Goal: Information Seeking & Learning: Check status

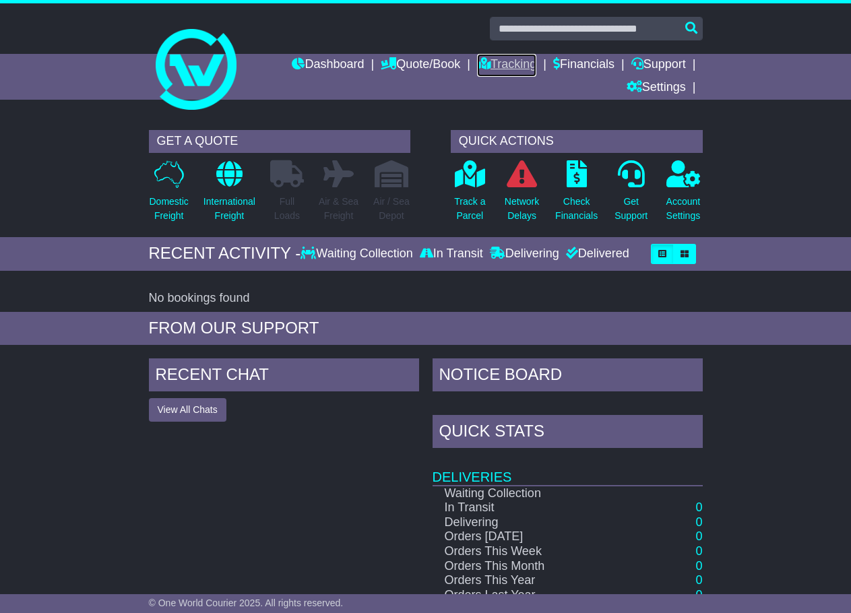
click at [510, 61] on link "Tracking" at bounding box center [506, 65] width 59 height 23
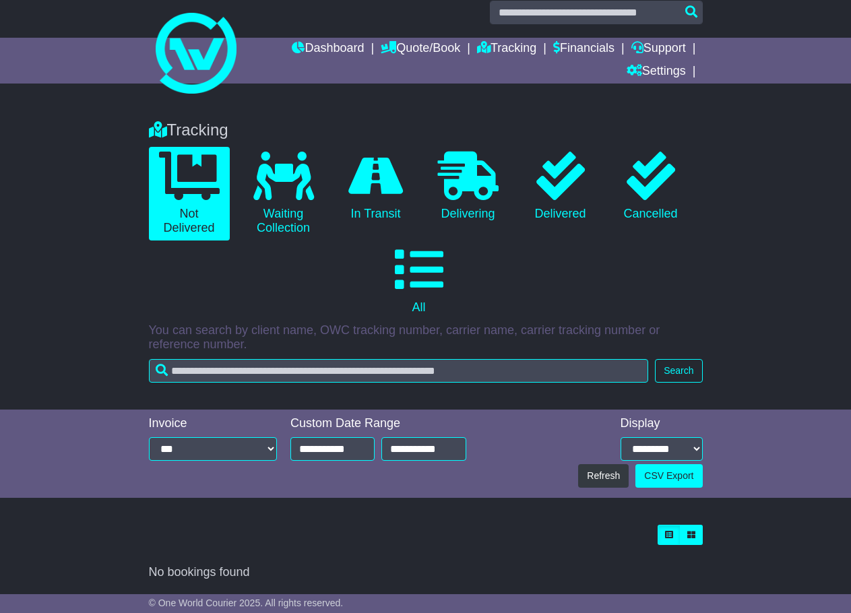
scroll to position [17, 0]
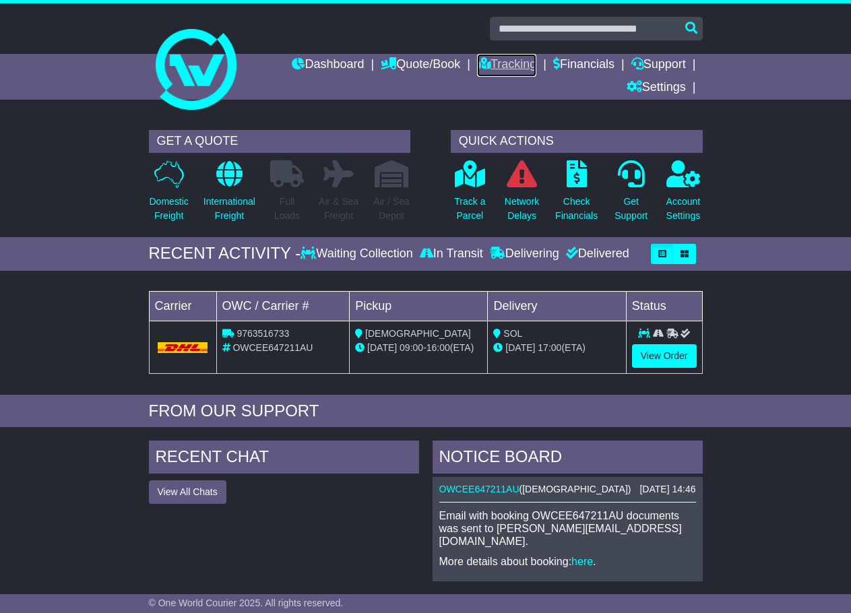
click at [485, 71] on link "Tracking" at bounding box center [506, 65] width 59 height 23
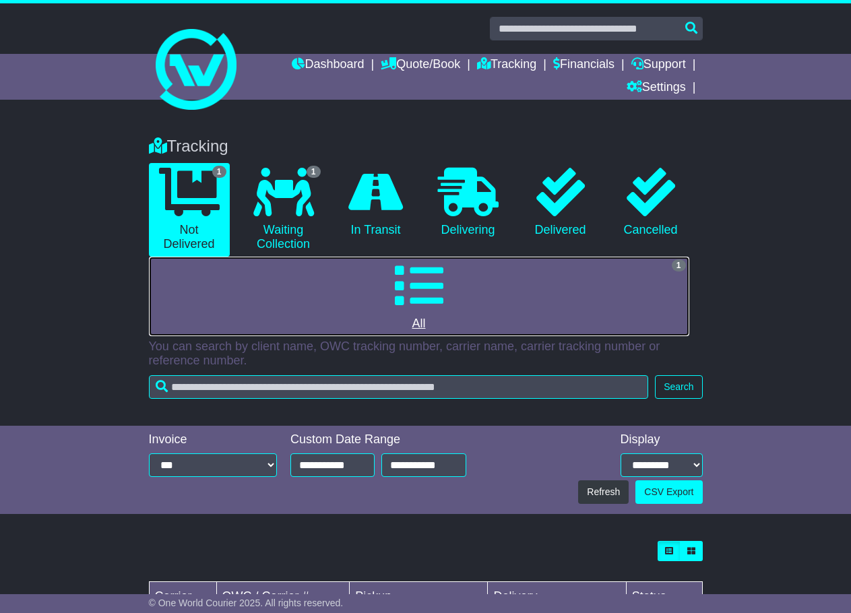
click at [558, 290] on link "1 All" at bounding box center [419, 296] width 540 height 79
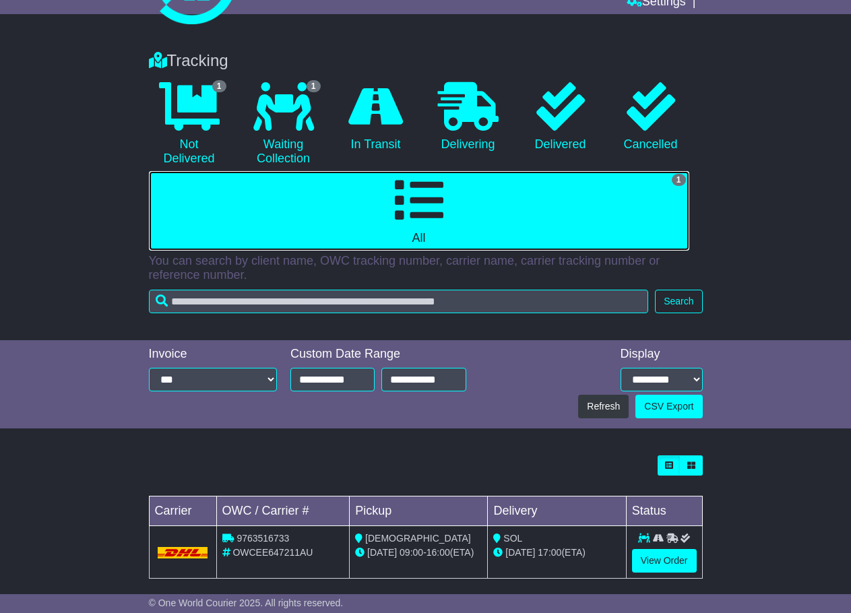
scroll to position [99, 0]
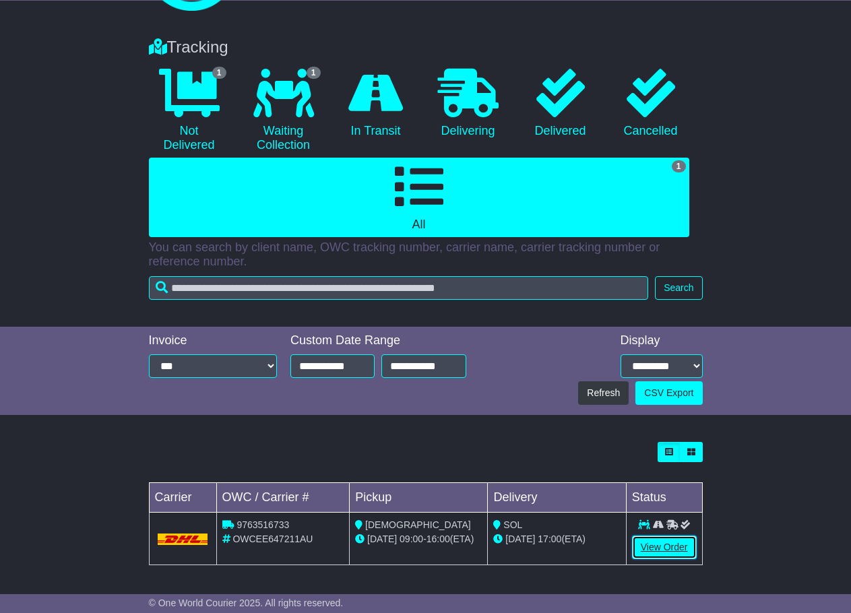
click at [661, 548] on link "View Order" at bounding box center [664, 547] width 65 height 24
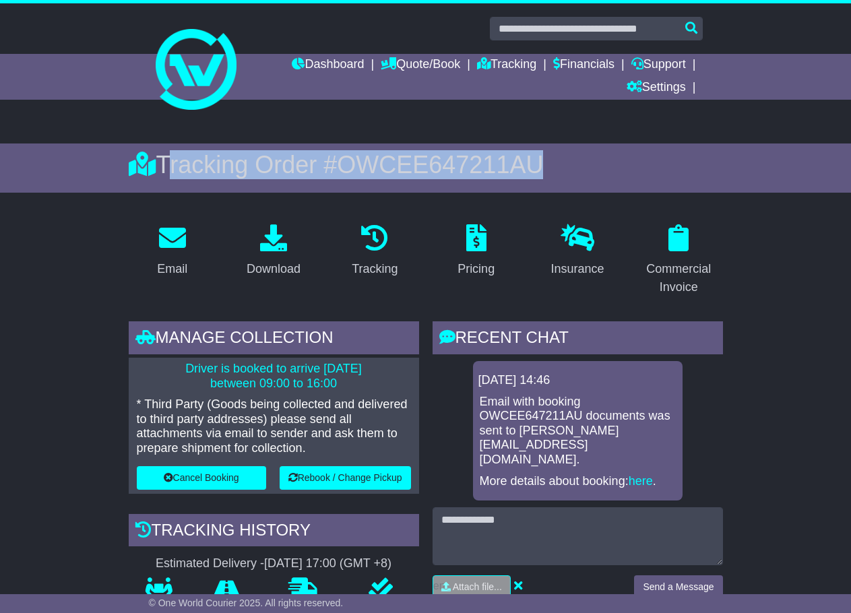
drag, startPoint x: 548, startPoint y: 167, endPoint x: 165, endPoint y: 171, distance: 383.2
click at [165, 171] on div "Tracking Order # OWCEE647211AU" at bounding box center [426, 164] width 594 height 29
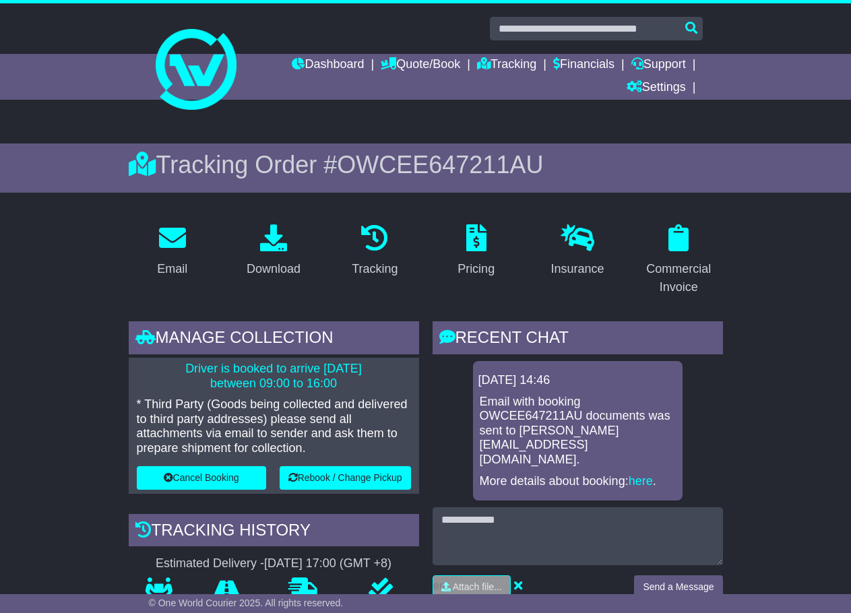
click at [31, 188] on div "Tracking Order # OWCEE647211AU" at bounding box center [425, 167] width 851 height 49
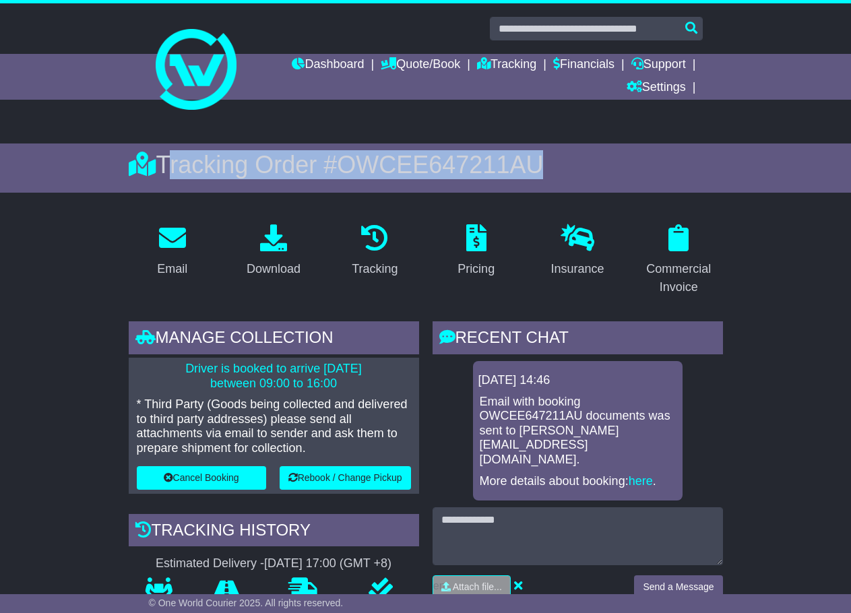
drag, startPoint x: 162, startPoint y: 164, endPoint x: 578, endPoint y: 164, distance: 416.2
click at [578, 164] on div "Tracking Order # OWCEE647211AU" at bounding box center [426, 164] width 594 height 29
click at [587, 168] on div "Tracking Order # OWCEE647211AU" at bounding box center [426, 164] width 594 height 29
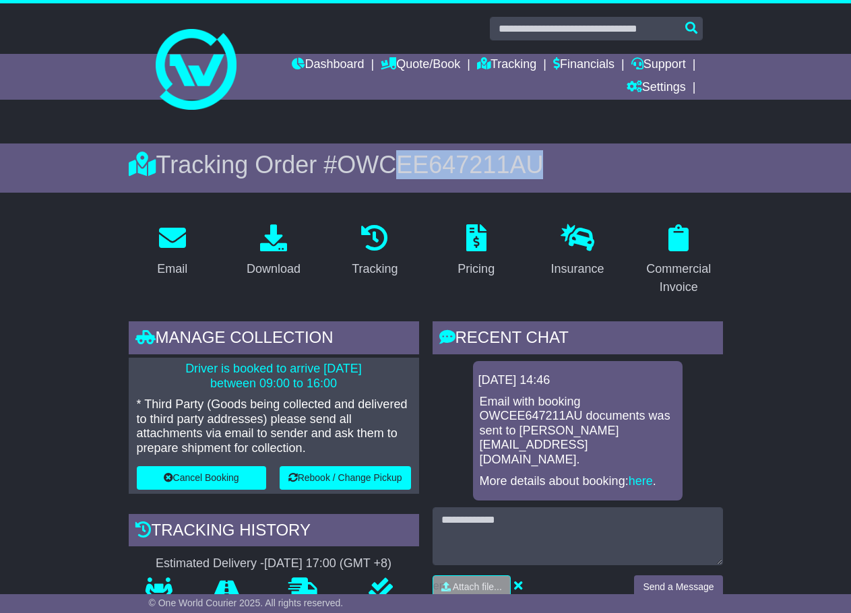
drag, startPoint x: 579, startPoint y: 165, endPoint x: 397, endPoint y: 168, distance: 181.2
click at [397, 168] on div "Tracking Order # OWCEE647211AU" at bounding box center [426, 164] width 594 height 29
click at [397, 168] on span "OWCEE647211AU" at bounding box center [440, 165] width 206 height 28
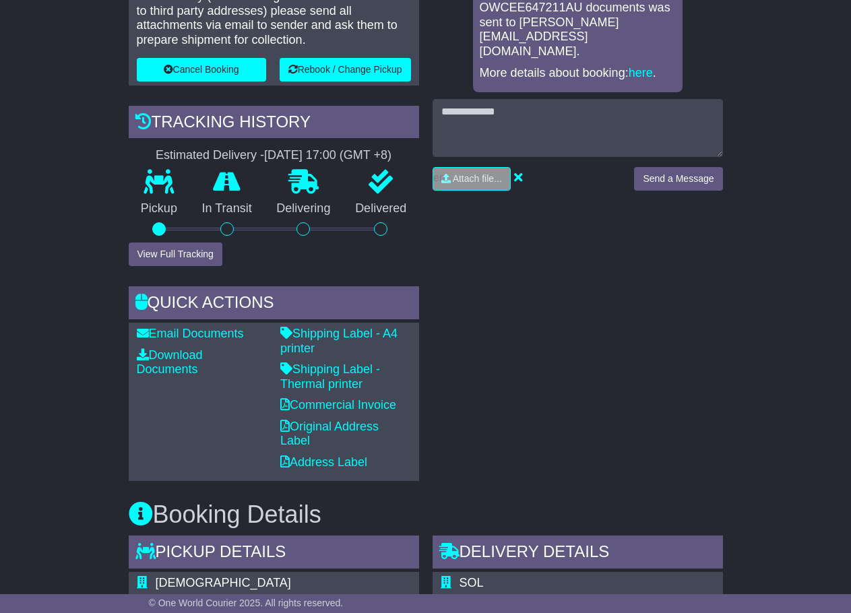
scroll to position [876, 0]
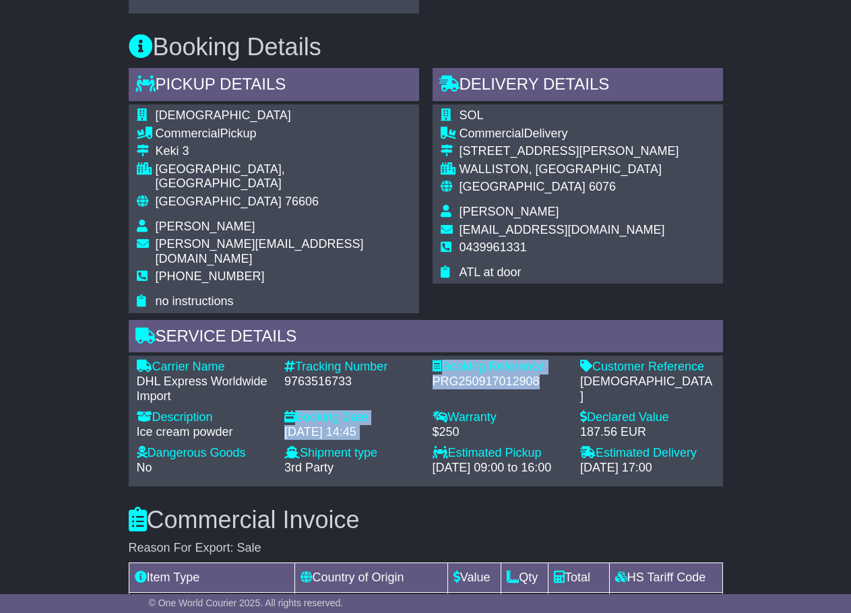
drag, startPoint x: 545, startPoint y: 352, endPoint x: 410, endPoint y: 355, distance: 134.7
click at [410, 360] on div "Carrier Name - DHL Express Worldwide Import Description - Ice cream powder Trac…" at bounding box center [425, 421] width 591 height 122
click at [415, 374] on div "9763516733" at bounding box center [351, 381] width 135 height 15
click at [455, 374] on div "PRG250917012908" at bounding box center [499, 381] width 135 height 15
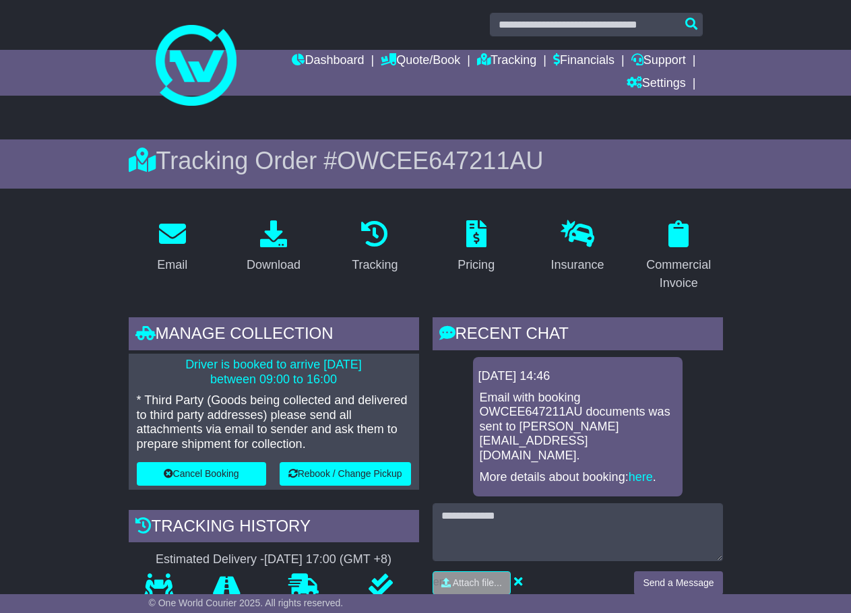
scroll to position [0, 0]
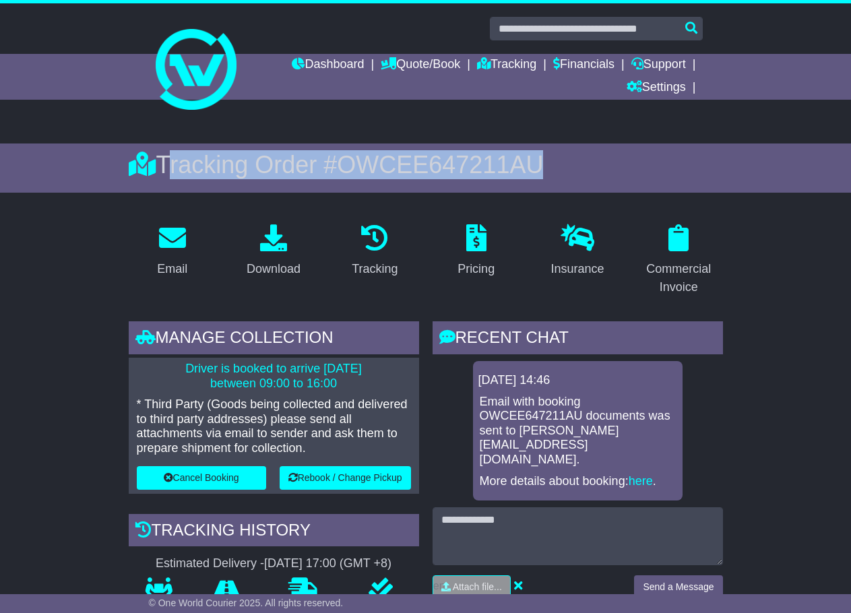
drag, startPoint x: 166, startPoint y: 167, endPoint x: 548, endPoint y: 166, distance: 381.9
click at [548, 166] on div "Tracking Order # OWCEE647211AU" at bounding box center [426, 164] width 594 height 29
click at [172, 158] on div "Tracking Order # OWCEE647211AU" at bounding box center [426, 164] width 594 height 29
drag, startPoint x: 164, startPoint y: 164, endPoint x: 564, endPoint y: 166, distance: 399.4
click at [564, 166] on div "Tracking Order # OWCEE647211AU" at bounding box center [426, 164] width 594 height 29
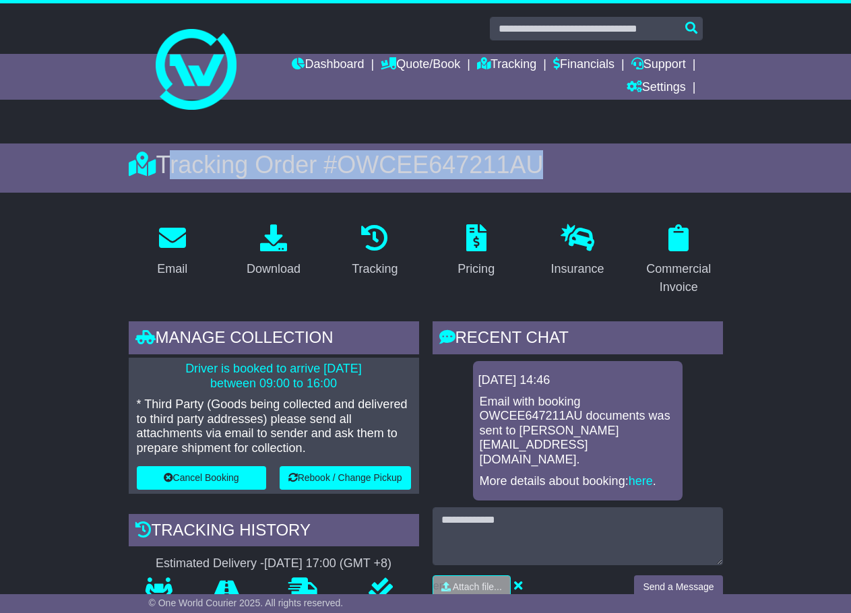
click at [564, 166] on div "Tracking Order # OWCEE647211AU" at bounding box center [426, 164] width 594 height 29
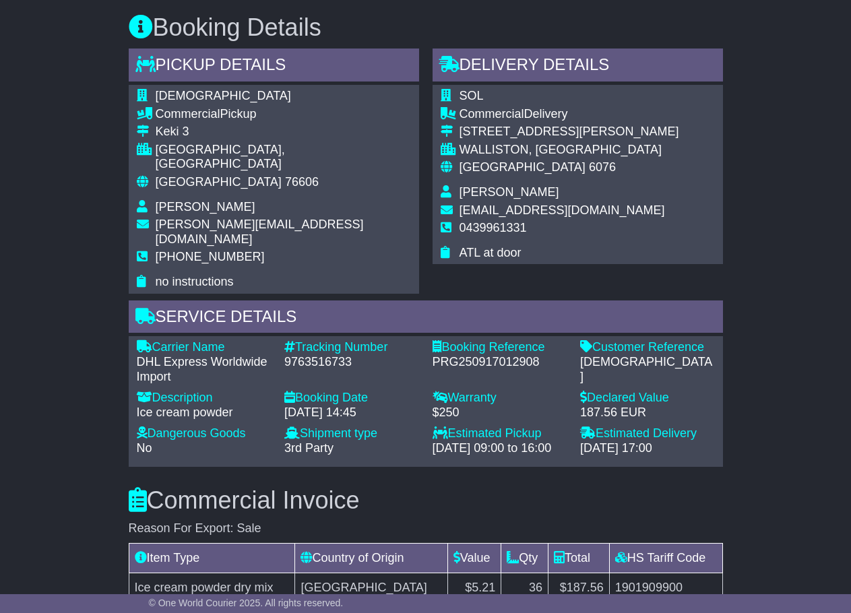
scroll to position [876, 0]
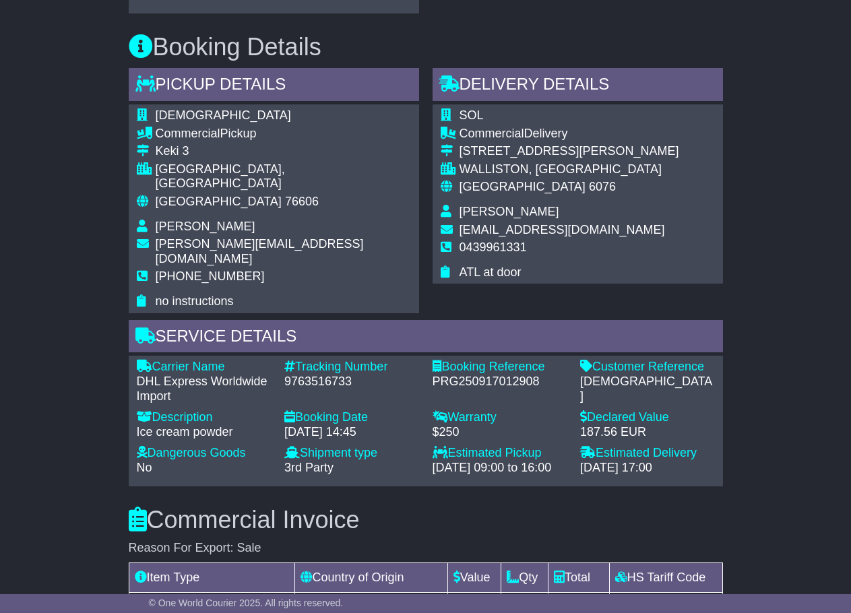
drag, startPoint x: 696, startPoint y: 440, endPoint x: 133, endPoint y: 330, distance: 573.7
click at [133, 356] on div "Carrier Name - DHL Express Worldwide Import Description - Ice cream powder Trac…" at bounding box center [426, 421] width 594 height 130
click at [79, 358] on div "Email Download Tracking Pricing Insurance" at bounding box center [425, 243] width 851 height 1812
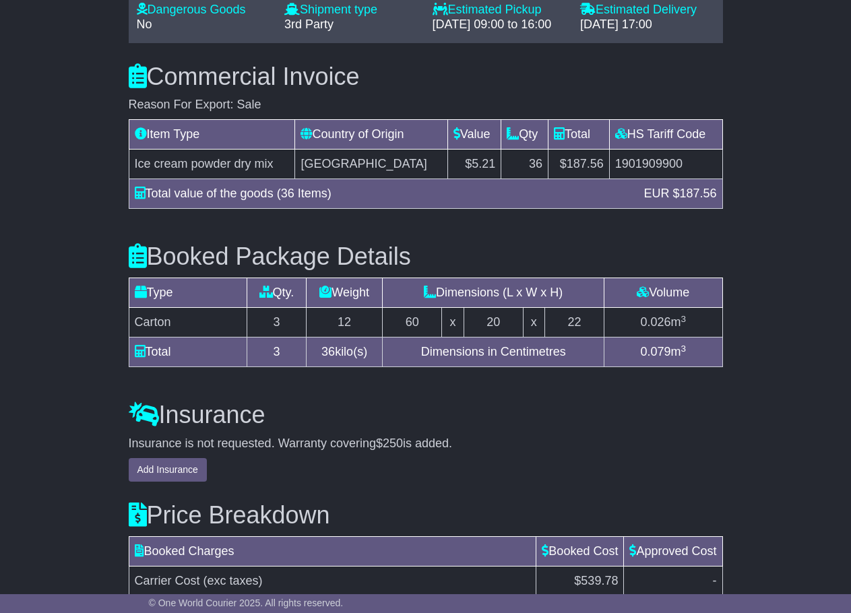
scroll to position [1425, 0]
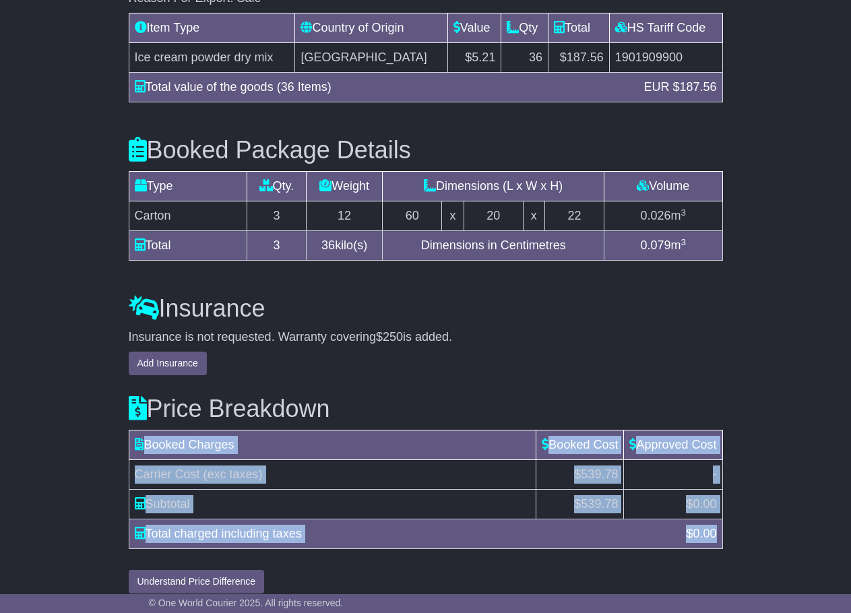
drag, startPoint x: 715, startPoint y: 518, endPoint x: 92, endPoint y: 436, distance: 628.3
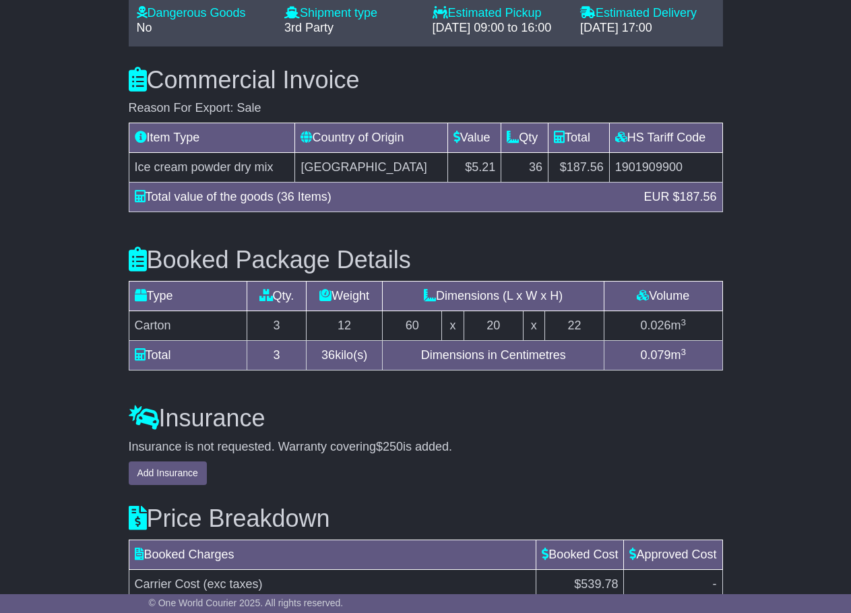
scroll to position [1290, 0]
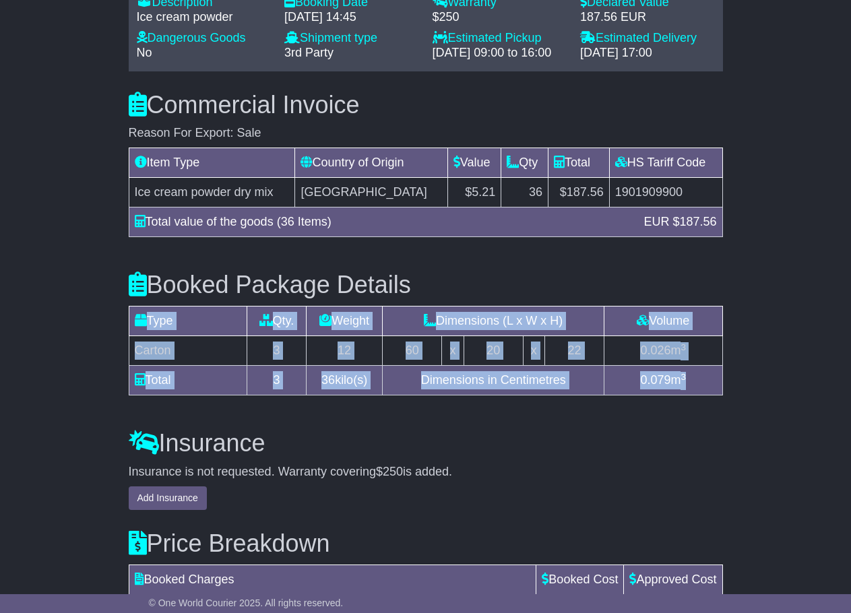
drag, startPoint x: 704, startPoint y: 366, endPoint x: 129, endPoint y: 307, distance: 578.9
click at [129, 307] on table "Type Qty. Weight Dimensions (L x W x H) Volume Additional Carton 3 12 60 x 20 x…" at bounding box center [426, 351] width 594 height 90
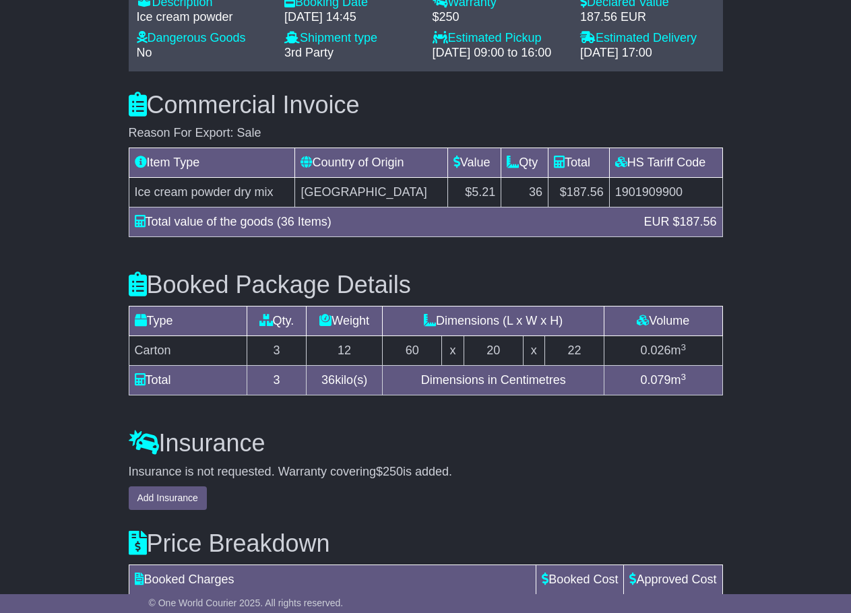
drag, startPoint x: 84, startPoint y: 325, endPoint x: 92, endPoint y: 324, distance: 8.1
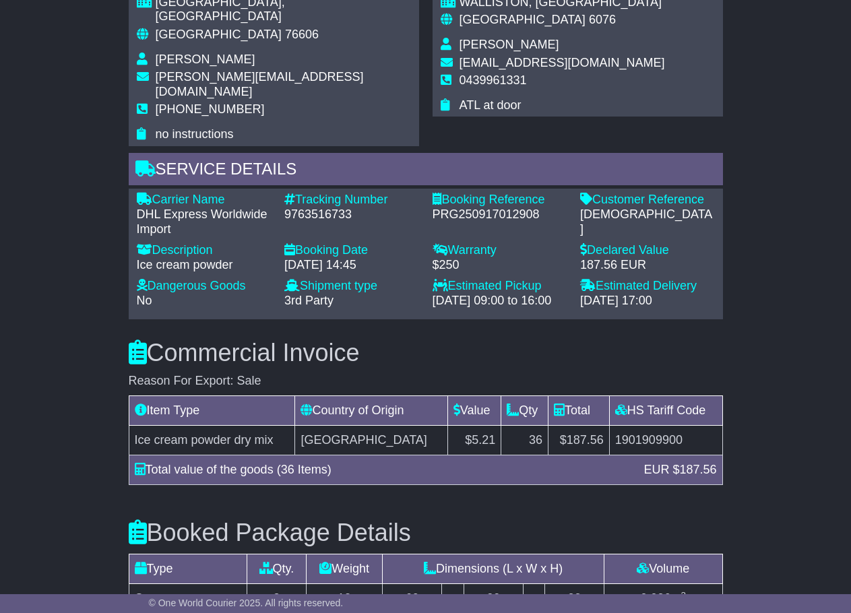
scroll to position [1021, 0]
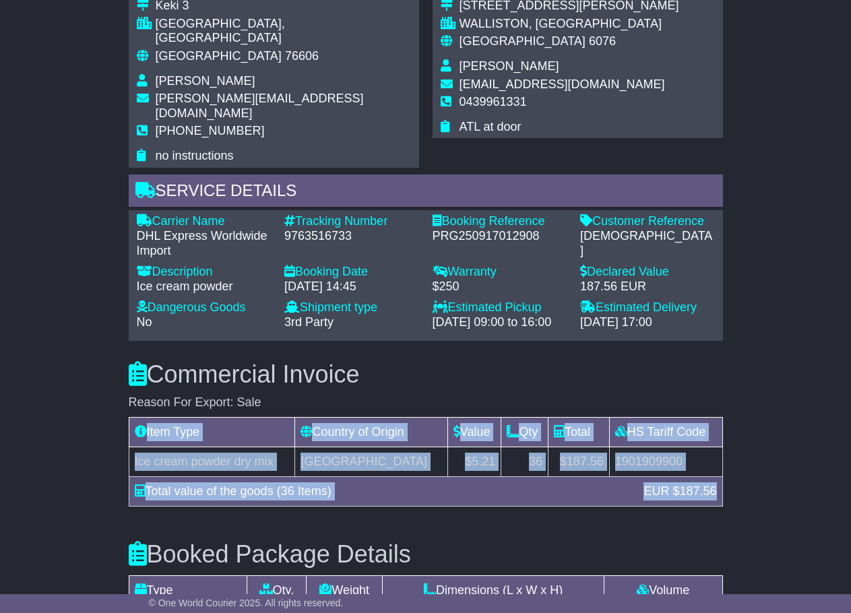
drag, startPoint x: 715, startPoint y: 480, endPoint x: 92, endPoint y: 418, distance: 626.0
click at [92, 418] on div "Email Download Tracking Pricing Insurance" at bounding box center [425, 98] width 851 height 1812
click at [88, 416] on div "Email Download Tracking Pricing Insurance" at bounding box center [425, 98] width 851 height 1812
drag, startPoint x: 697, startPoint y: 294, endPoint x: 144, endPoint y: 189, distance: 562.7
click at [144, 214] on div "Carrier Name - DHL Express Worldwide Import Description - Ice cream powder Trac…" at bounding box center [425, 275] width 591 height 122
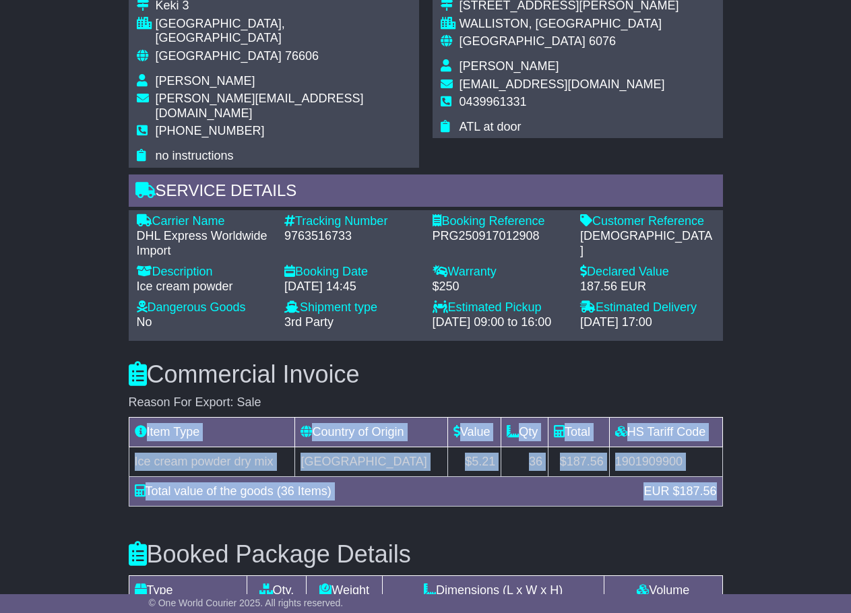
click at [73, 234] on div "Email Download Tracking Pricing Insurance" at bounding box center [425, 98] width 851 height 1812
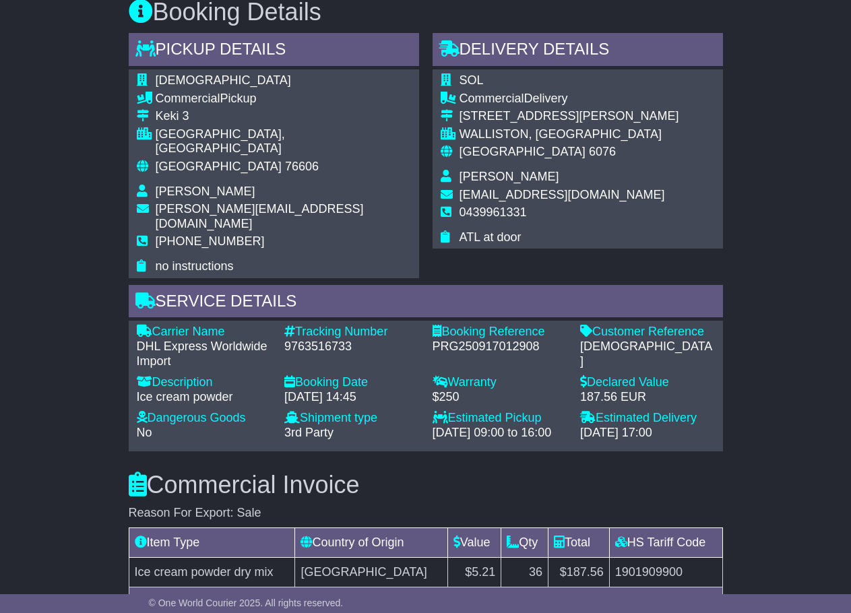
scroll to position [886, 0]
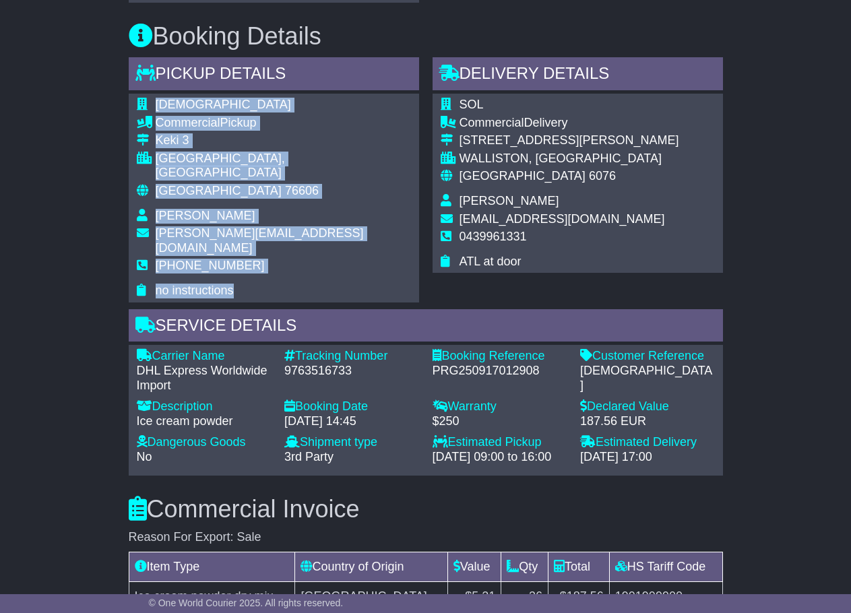
drag, startPoint x: 265, startPoint y: 257, endPoint x: 143, endPoint y: 99, distance: 199.6
click at [143, 99] on tbody "Revala Commercial Pickup Keki 3 KEILA, Harju County Estonia 76606 Helen Einroos…" at bounding box center [274, 198] width 274 height 201
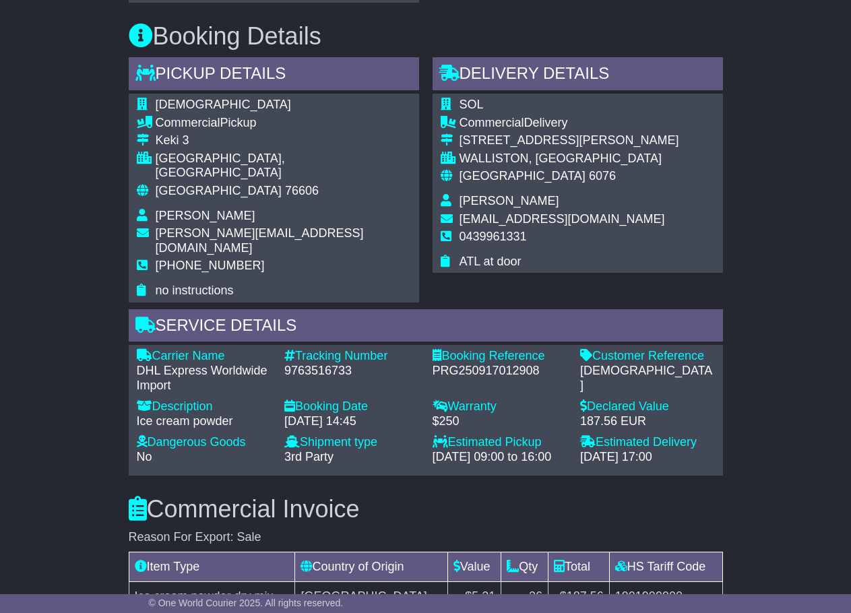
click at [81, 170] on div "Email Download Tracking Pricing Insurance" at bounding box center [425, 233] width 851 height 1812
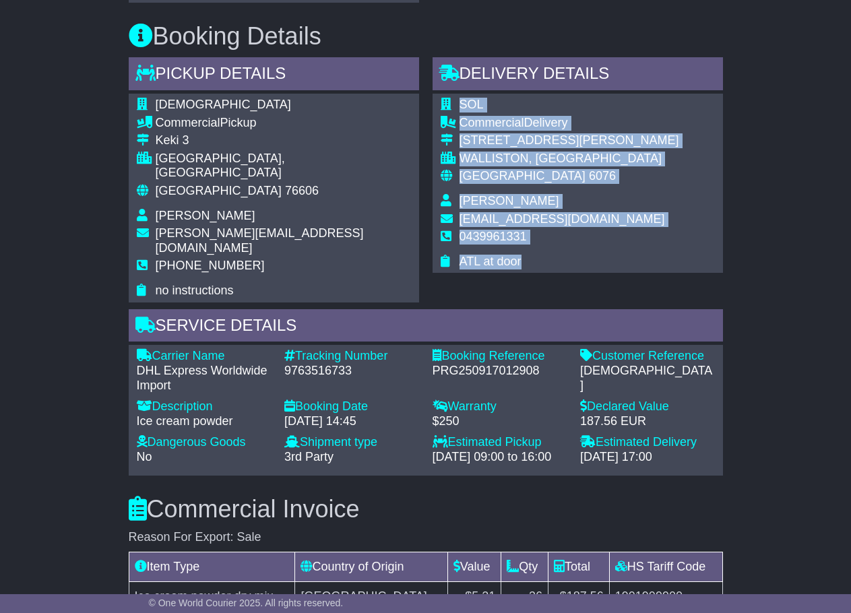
drag, startPoint x: 542, startPoint y: 258, endPoint x: 447, endPoint y: 94, distance: 189.5
click at [447, 94] on div "SOL Commercial Delivery 12A Godfrey Street WALLISTON, WA Australia 6076 Leanne …" at bounding box center [577, 183] width 290 height 179
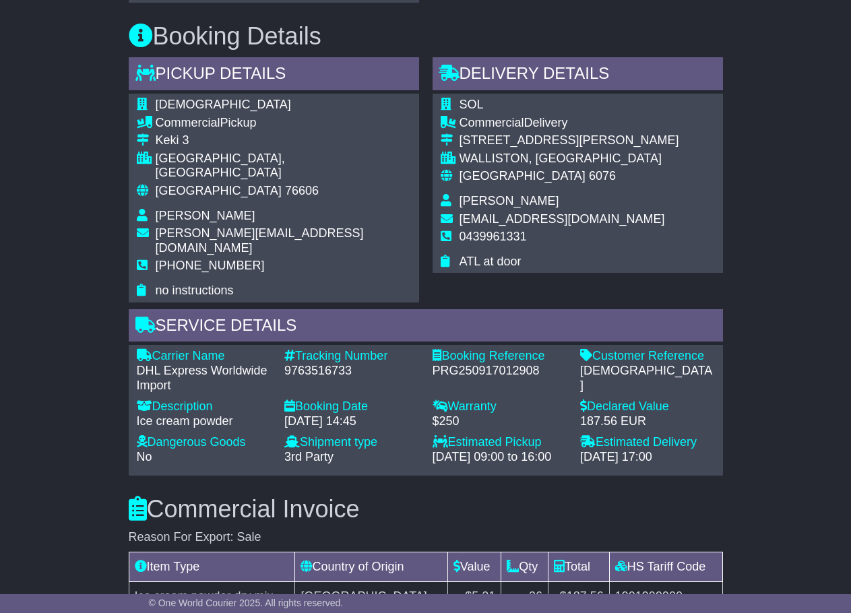
click at [731, 230] on div "Email Download Tracking Pricing Insurance" at bounding box center [425, 233] width 851 height 1812
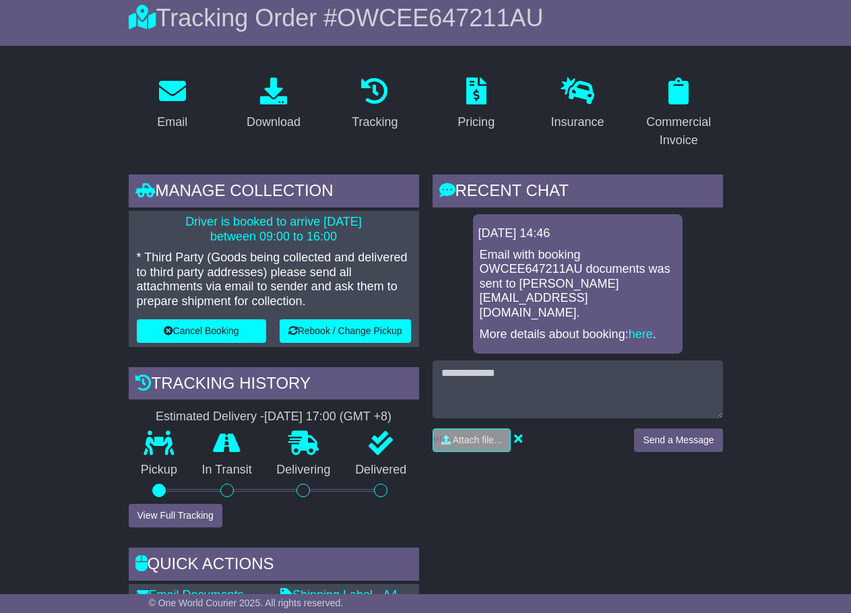
scroll to position [145, 0]
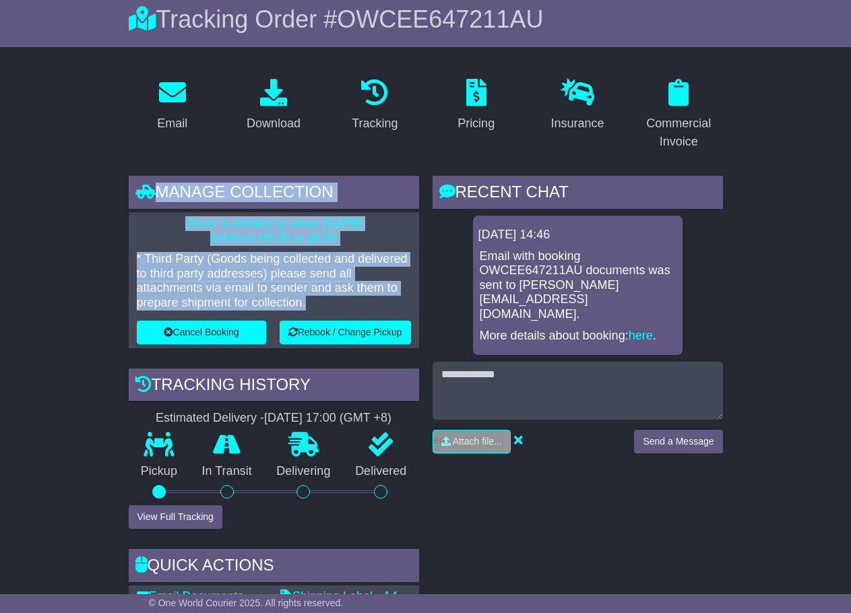
drag, startPoint x: 319, startPoint y: 306, endPoint x: 154, endPoint y: 186, distance: 204.3
click at [154, 186] on div "Manage collection Driver is booked to arrive 17 Sep 2025 between 09:00 to 16:00…" at bounding box center [274, 262] width 290 height 172
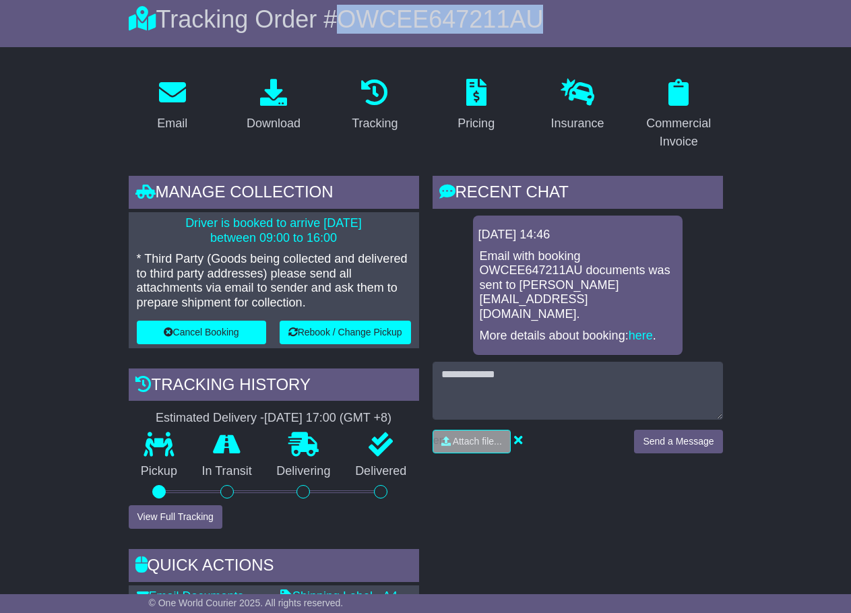
drag, startPoint x: 342, startPoint y: 26, endPoint x: 551, endPoint y: 24, distance: 208.8
click at [551, 24] on div "Tracking Order # OWCEE647211AU" at bounding box center [426, 19] width 594 height 29
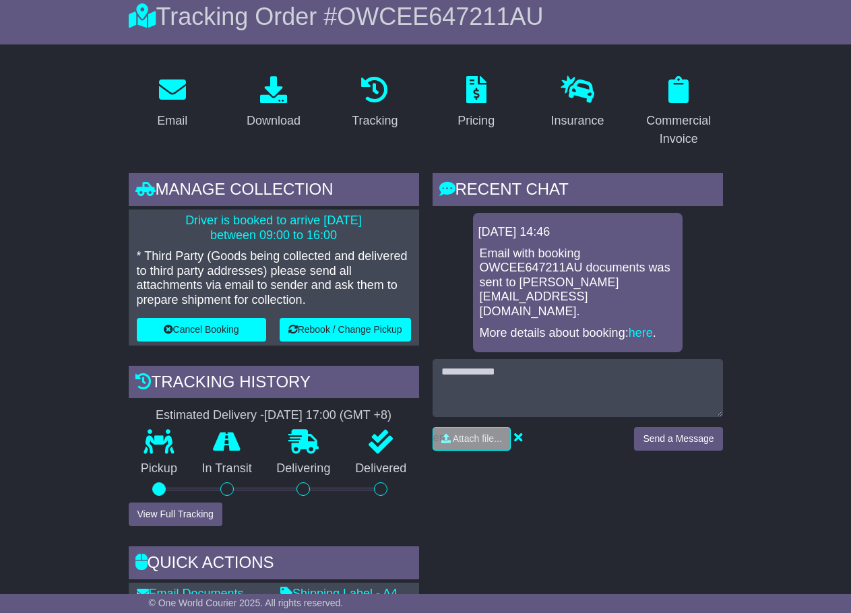
scroll to position [139, 0]
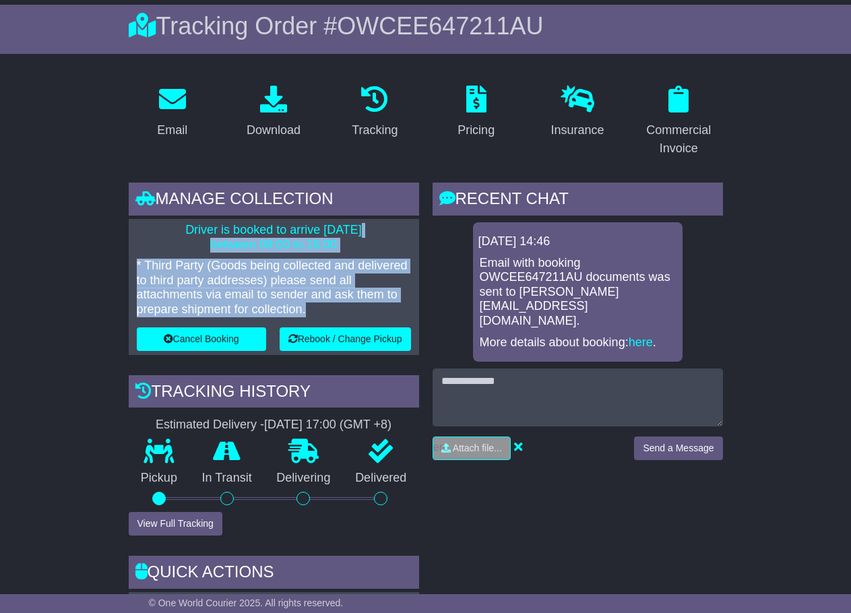
drag, startPoint x: 343, startPoint y: 302, endPoint x: 158, endPoint y: 227, distance: 199.3
click at [158, 227] on div "Driver is booked to arrive 17 Sep 2025 between 09:00 to 16:00 * Third Party (Go…" at bounding box center [274, 287] width 290 height 136
click at [158, 227] on p "Driver is booked to arrive 17 Sep 2025 between 09:00 to 16:00" at bounding box center [274, 237] width 274 height 29
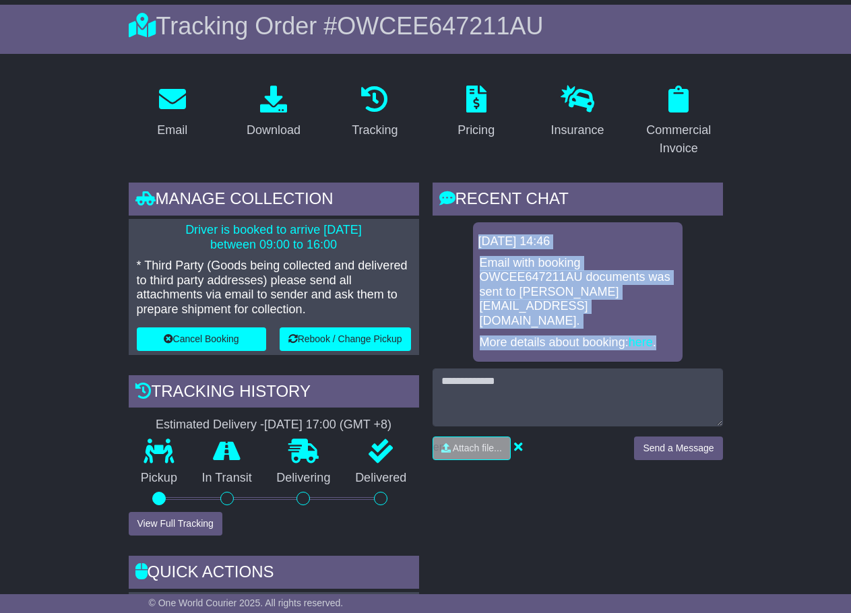
drag, startPoint x: 664, startPoint y: 311, endPoint x: 480, endPoint y: 236, distance: 198.7
click at [480, 236] on div "16 Sep 2025 14:46 Email with booking OWCEE647211AU documents was sent to helen@…" at bounding box center [577, 291] width 209 height 139
click at [480, 236] on div "16 Sep 2025 14:46" at bounding box center [577, 241] width 199 height 15
drag, startPoint x: 480, startPoint y: 236, endPoint x: 670, endPoint y: 323, distance: 208.8
click at [670, 323] on div "16 Sep 2025 14:46 Email with booking OWCEE647211AU documents was sent to helen@…" at bounding box center [577, 291] width 209 height 139
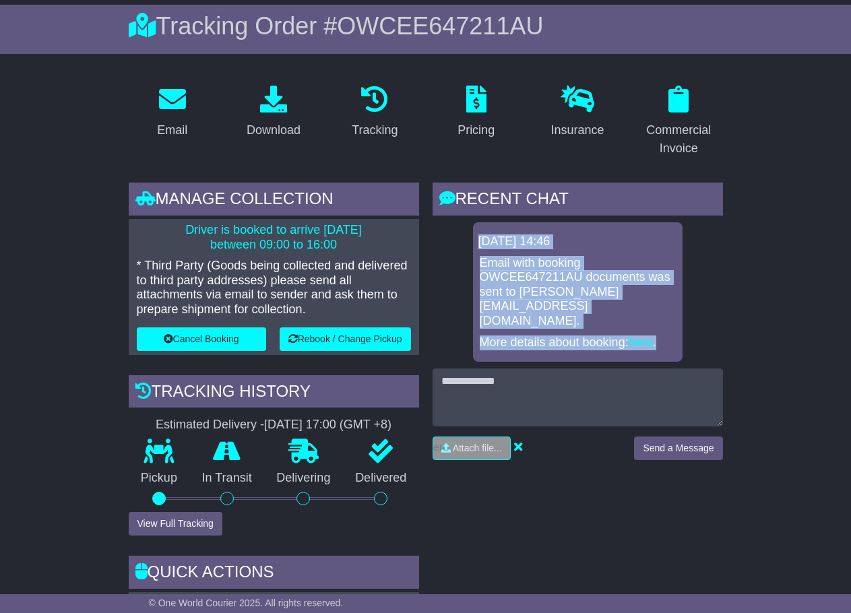
click at [675, 335] on p "More details about booking: here ." at bounding box center [578, 342] width 196 height 15
drag, startPoint x: 671, startPoint y: 319, endPoint x: 474, endPoint y: 246, distance: 210.1
click at [474, 246] on div "16 Sep 2025 14:46 Email with booking OWCEE647211AU documents was sent to helen@…" at bounding box center [577, 291] width 209 height 139
click at [480, 241] on div "16 Sep 2025 14:46" at bounding box center [577, 241] width 199 height 15
drag, startPoint x: 479, startPoint y: 241, endPoint x: 658, endPoint y: 331, distance: 200.6
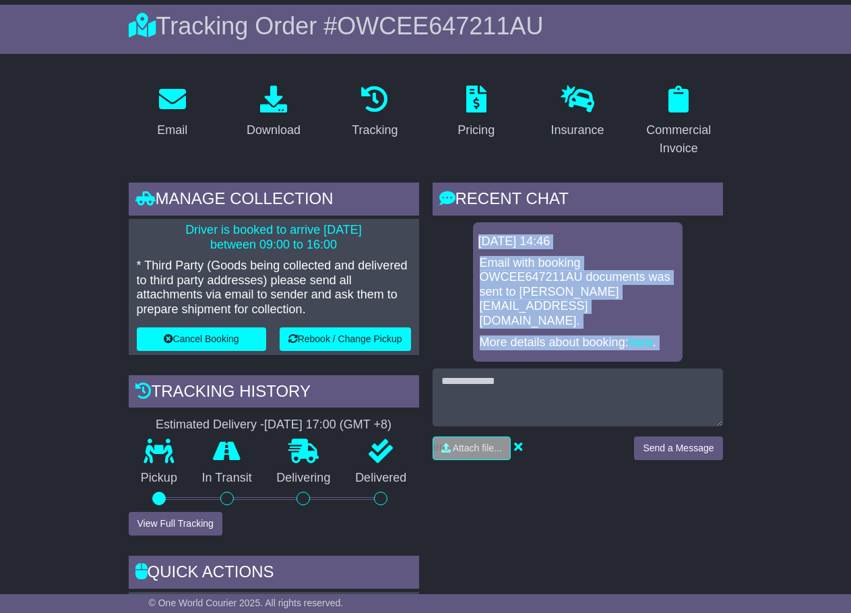
click at [659, 331] on div "16 Sep 2025 14:46 Email with booking OWCEE647211AU documents was sent to helen@…" at bounding box center [577, 291] width 209 height 139
click at [661, 335] on p "More details about booking: here ." at bounding box center [578, 342] width 196 height 15
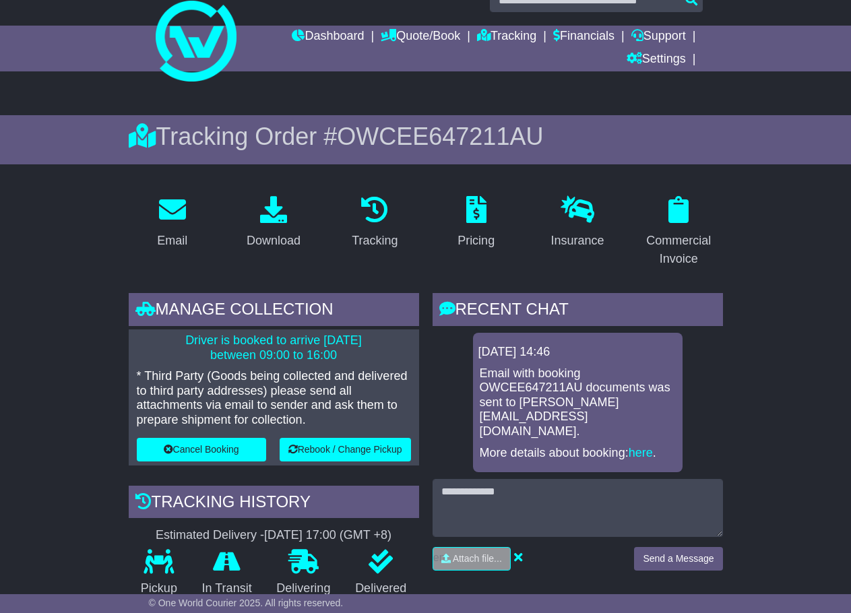
scroll to position [0, 0]
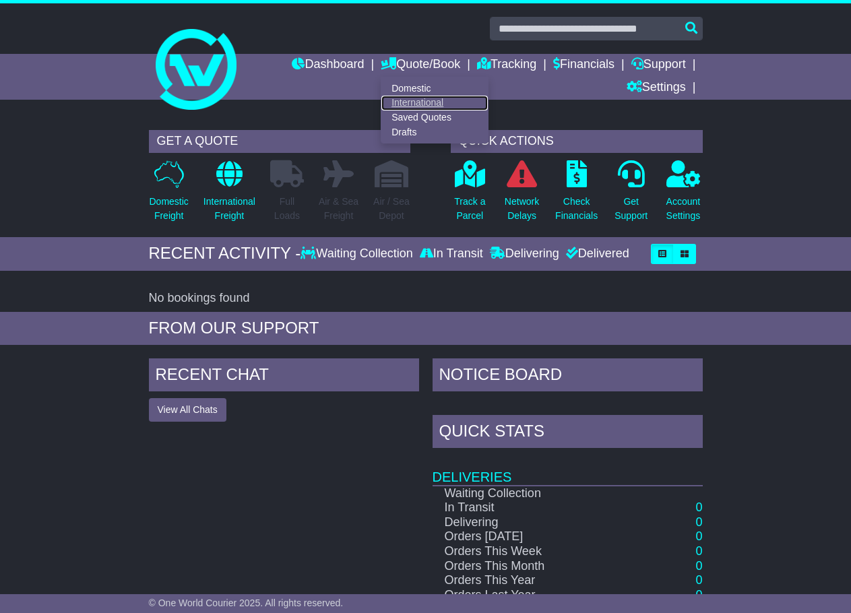
click at [398, 105] on link "International" at bounding box center [434, 103] width 106 height 15
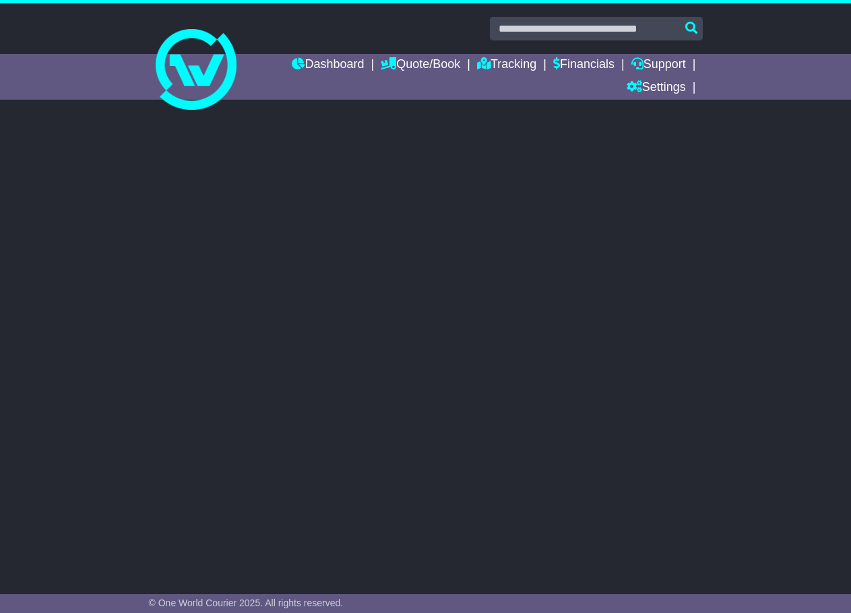
select select "**"
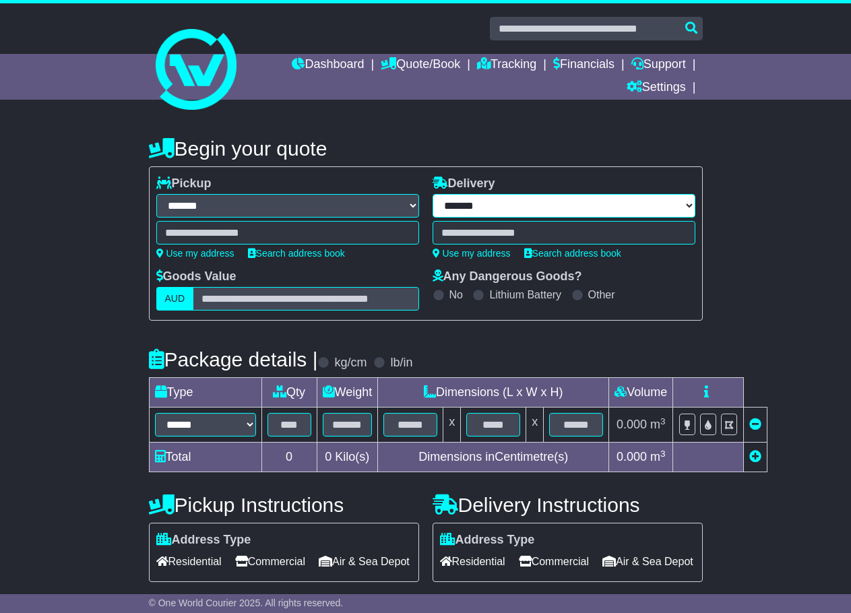
click at [467, 206] on select "**********" at bounding box center [563, 206] width 263 height 24
select select "***"
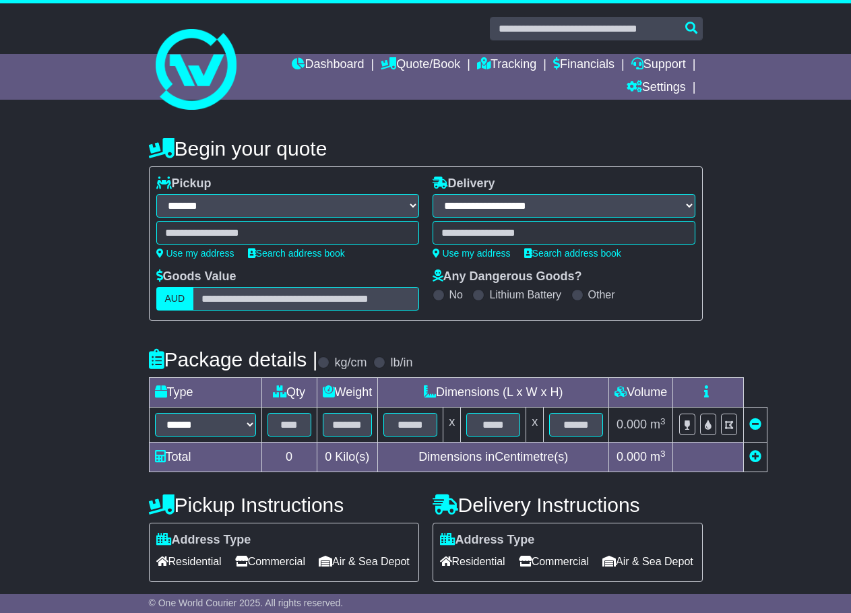
click at [432, 194] on select "**********" at bounding box center [563, 206] width 263 height 24
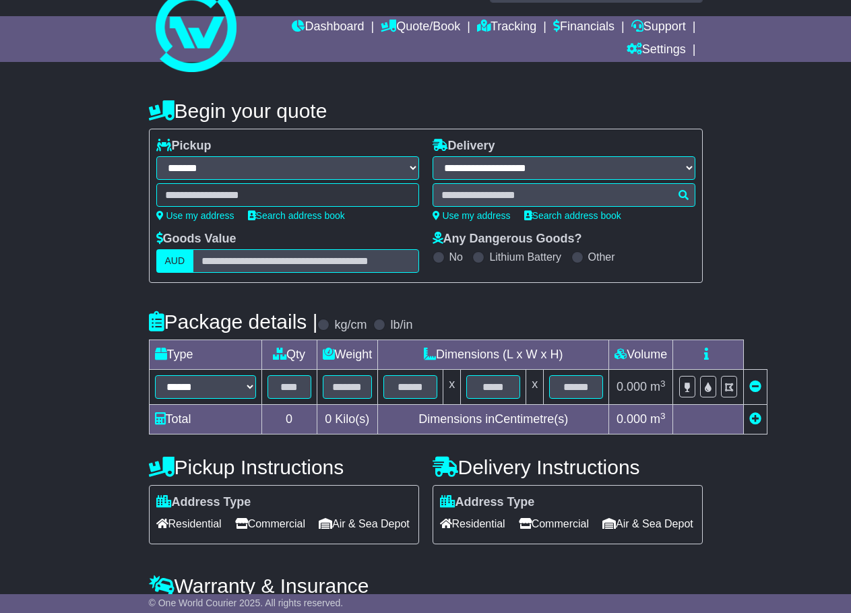
scroll to position [142, 0]
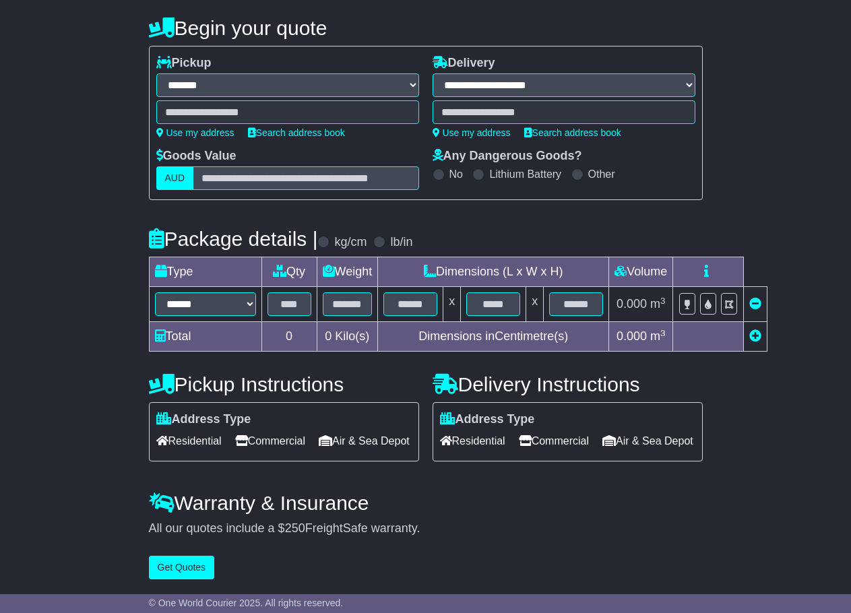
drag, startPoint x: 443, startPoint y: 529, endPoint x: 195, endPoint y: 502, distance: 249.4
click at [174, 502] on div "Warranty & Insurance All our quotes include a $ 250 FreightSafe warranty. Trans…" at bounding box center [426, 514] width 554 height 44
click at [205, 500] on h4 "Warranty & Insurance" at bounding box center [426, 503] width 554 height 22
click at [300, 508] on h4 "Warranty & Insurance" at bounding box center [426, 503] width 554 height 22
drag, startPoint x: 427, startPoint y: 531, endPoint x: 183, endPoint y: 500, distance: 245.8
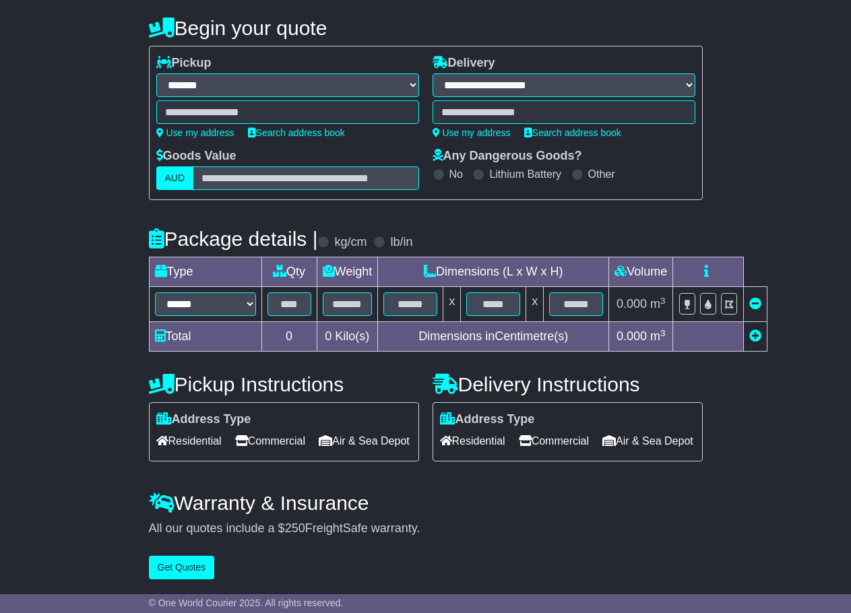
click at [183, 500] on div "Warranty & Insurance All our quotes include a $ 250 FreightSafe warranty. Trans…" at bounding box center [426, 514] width 554 height 44
click at [183, 500] on h4 "Warranty & Insurance" at bounding box center [426, 503] width 554 height 22
drag, startPoint x: 183, startPoint y: 500, endPoint x: 418, endPoint y: 522, distance: 236.1
click at [418, 522] on div "Warranty & Insurance All our quotes include a $ 250 FreightSafe warranty. Trans…" at bounding box center [426, 514] width 554 height 44
click at [465, 535] on div "All our quotes include a $ 250 FreightSafe warranty." at bounding box center [426, 528] width 554 height 15
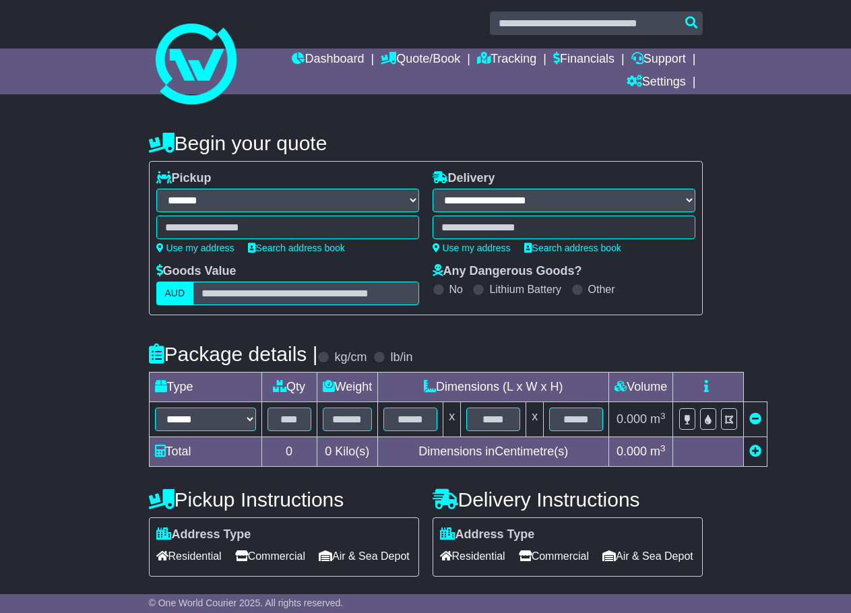
scroll to position [0, 0]
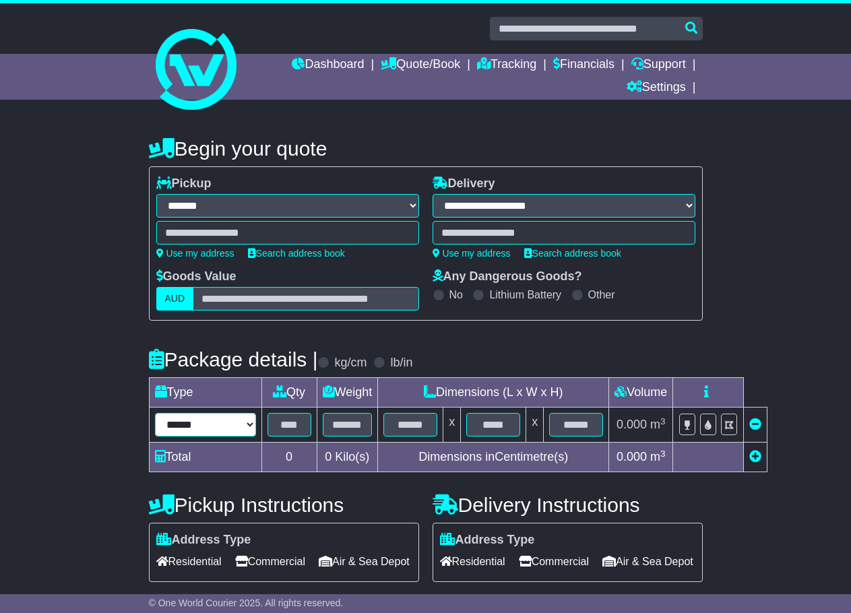
click at [201, 417] on select "****** ****** *** ******** ***** **** **** ****** *** *******" at bounding box center [205, 425] width 101 height 24
select select "*****"
click at [155, 413] on select "****** ****** *** ******** ***** **** **** ****** *** *******" at bounding box center [205, 425] width 101 height 24
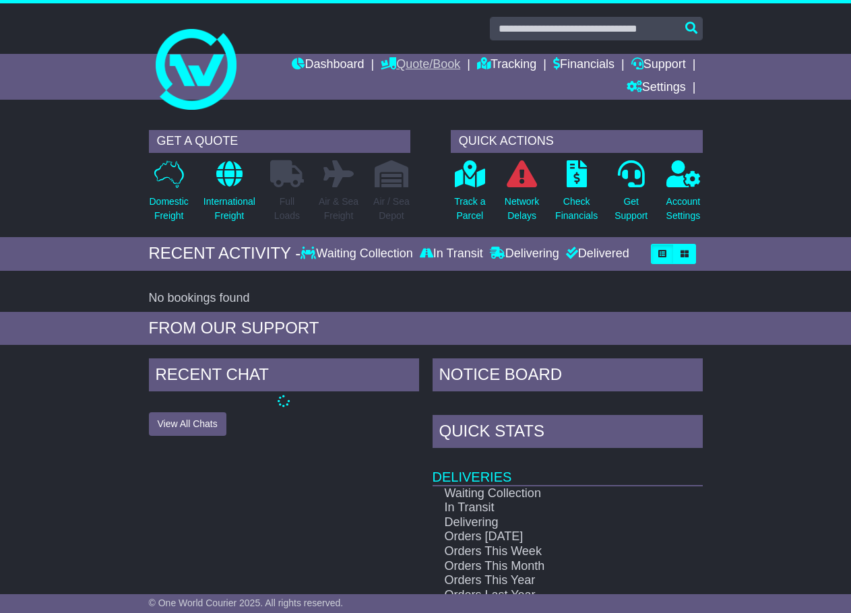
click at [418, 61] on link "Quote/Book" at bounding box center [420, 65] width 79 height 23
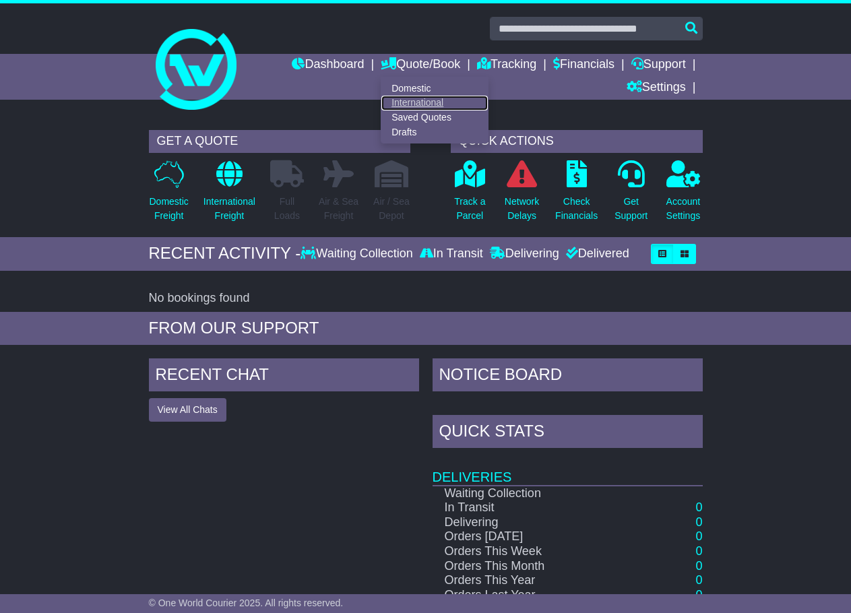
click at [412, 98] on link "International" at bounding box center [434, 103] width 106 height 15
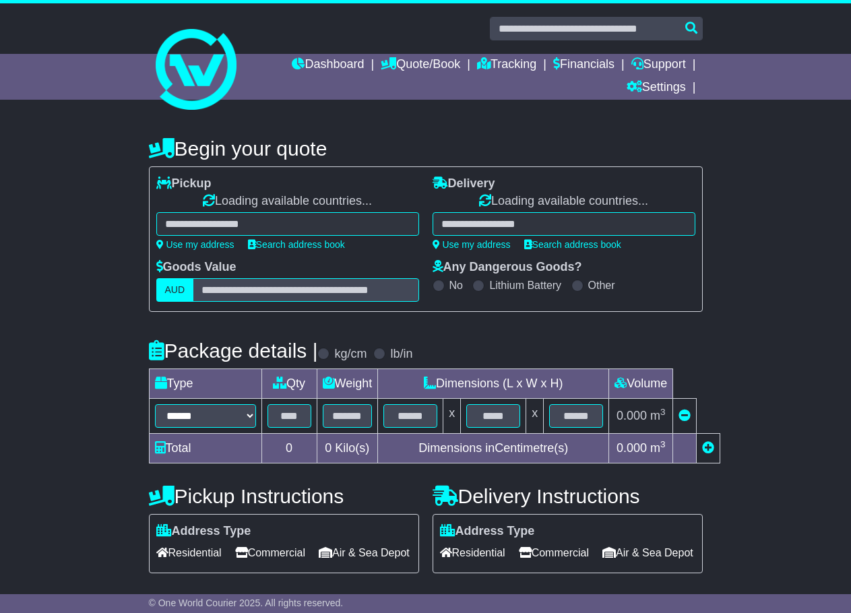
select select "**"
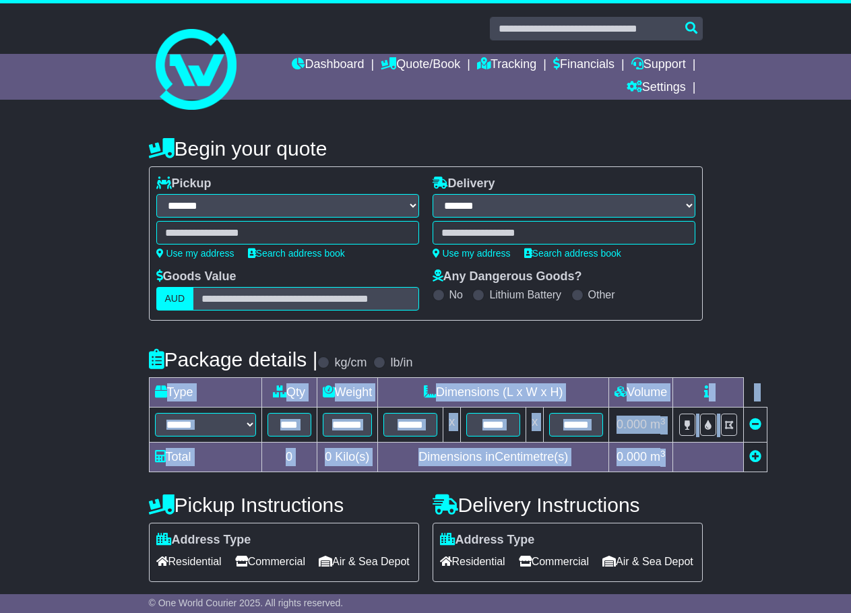
drag, startPoint x: 675, startPoint y: 460, endPoint x: 130, endPoint y: 395, distance: 548.7
click at [130, 395] on div "**********" at bounding box center [425, 414] width 851 height 583
click at [127, 398] on div "**********" at bounding box center [425, 414] width 851 height 583
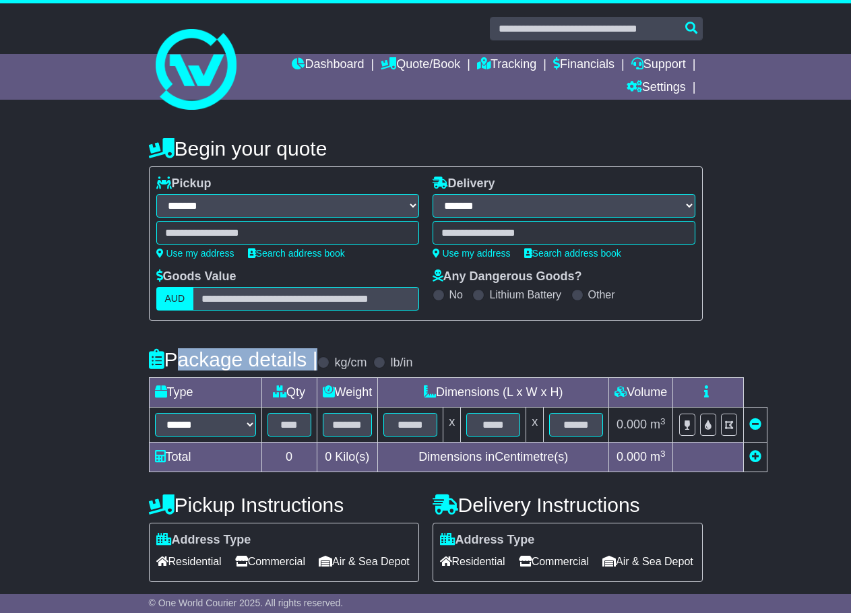
drag, startPoint x: 168, startPoint y: 358, endPoint x: 317, endPoint y: 363, distance: 148.9
click at [317, 363] on h4 "Package details |" at bounding box center [233, 359] width 169 height 22
click at [482, 351] on div "Package details | kg/cm lb/in" at bounding box center [426, 359] width 554 height 36
click at [711, 429] on icon at bounding box center [707, 424] width 7 height 9
click at [711, 428] on icon at bounding box center [707, 424] width 7 height 9
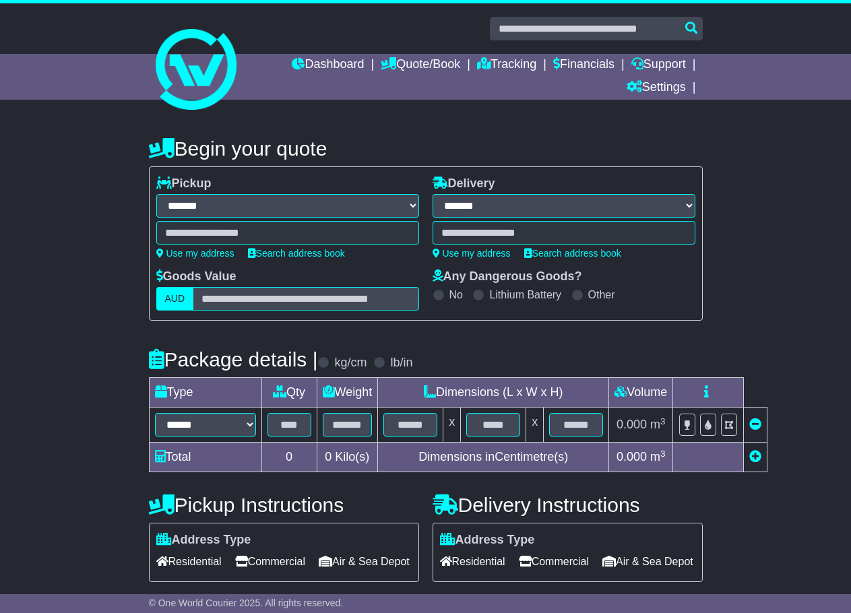
click at [708, 391] on icon at bounding box center [706, 391] width 5 height 12
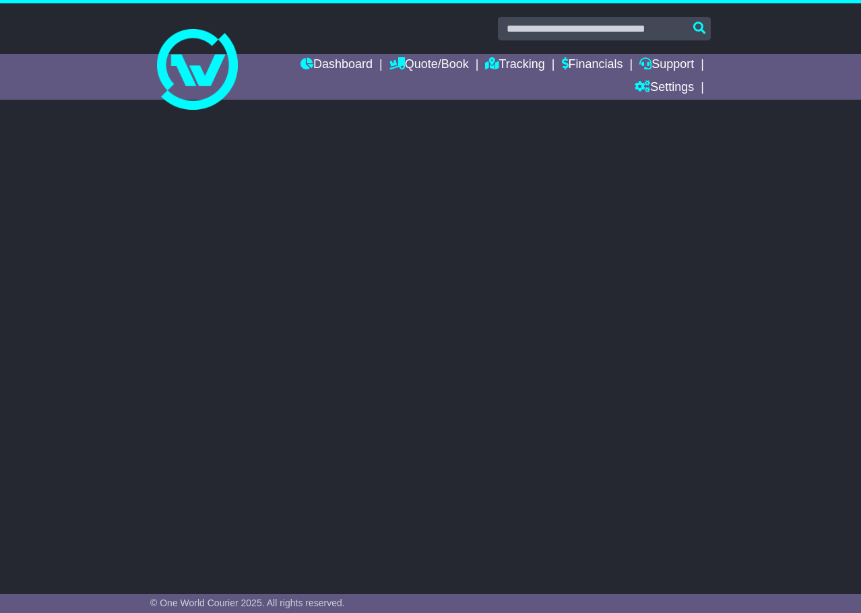
select select "**"
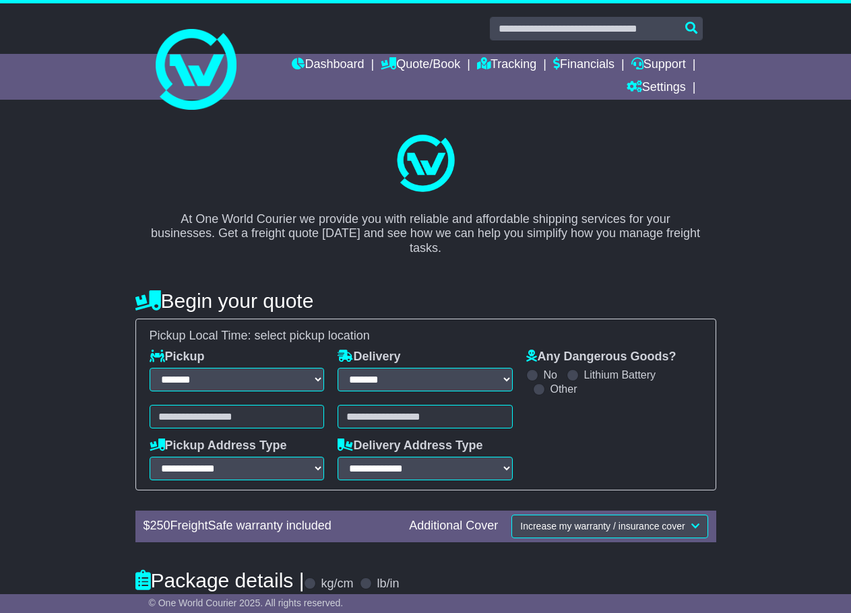
select select "**"
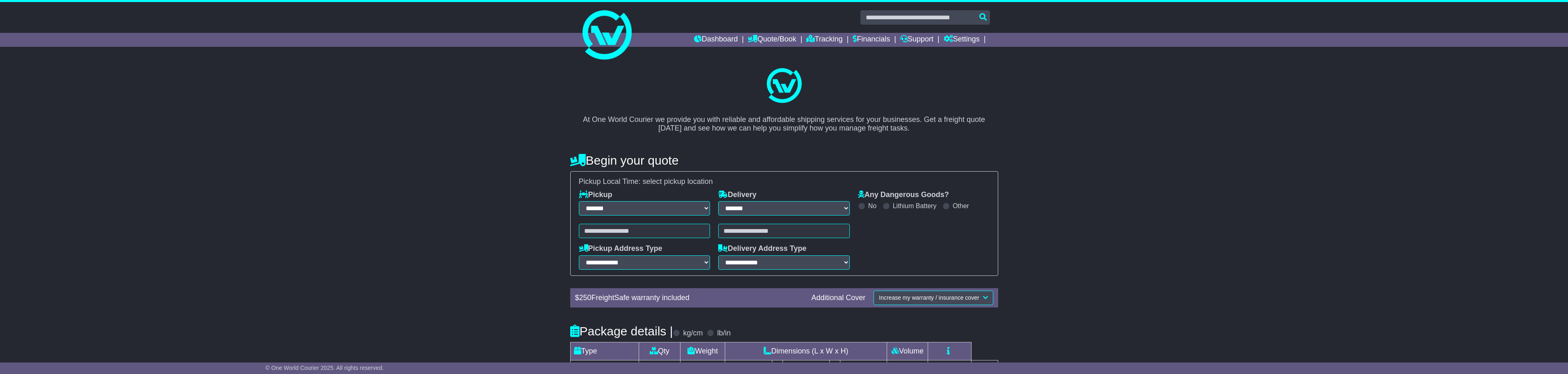
drag, startPoint x: 197, startPoint y: 1, endPoint x: 288, endPoint y: 112, distance: 143.5
click at [288, 112] on div "**********" at bounding box center [784, 258] width 1568 height 395
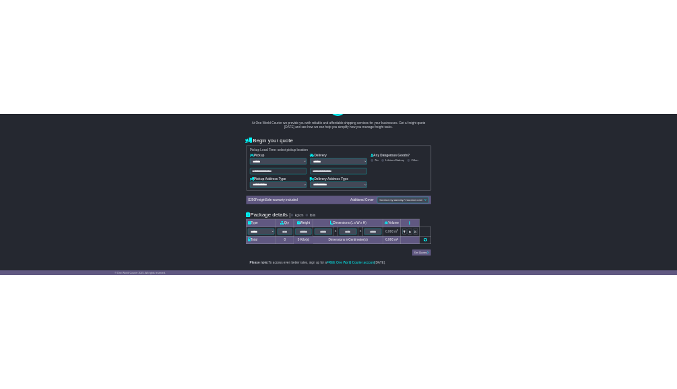
scroll to position [162, 0]
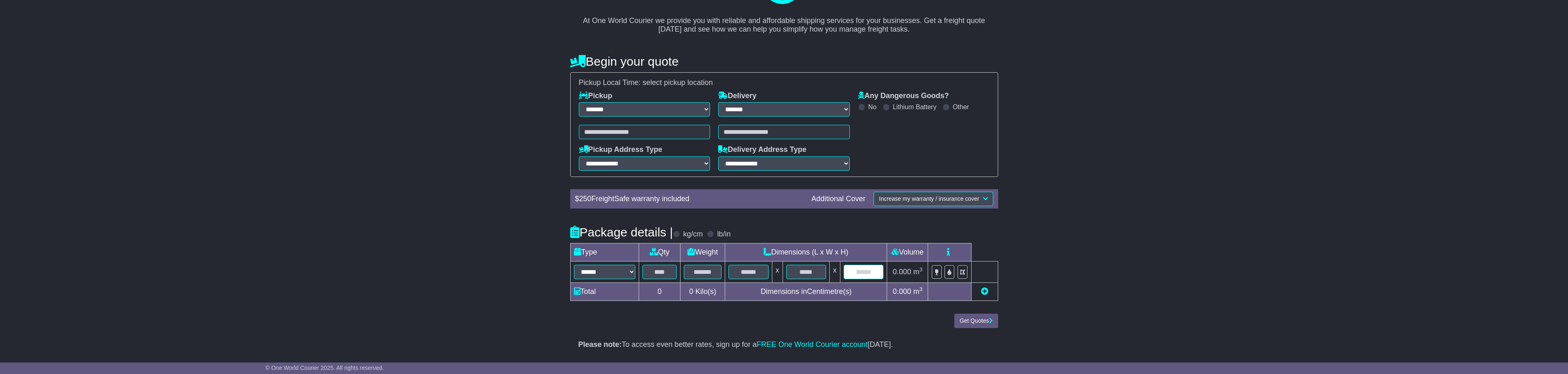
click at [517, 271] on input "text" at bounding box center [863, 272] width 40 height 15
click at [517, 111] on select "**********" at bounding box center [645, 110] width 131 height 15
click at [517, 110] on div "**********" at bounding box center [784, 113] width 436 height 126
click at [517, 131] on location-typeahead-v2 at bounding box center [645, 132] width 131 height 15
